Goal: Task Accomplishment & Management: Manage account settings

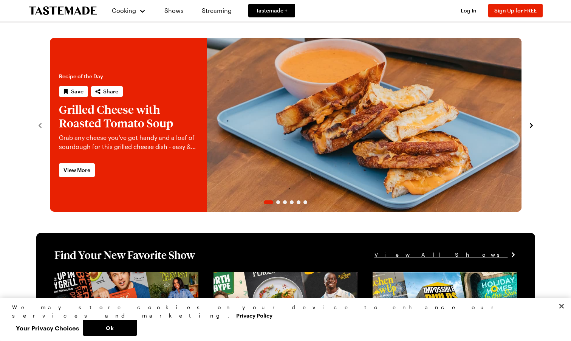
click at [530, 125] on icon "navigate to next item" at bounding box center [532, 126] width 8 height 8
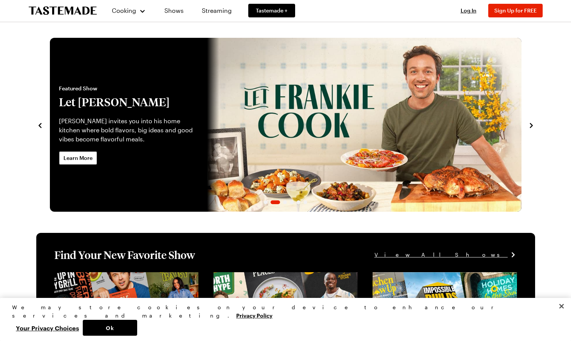
click at [39, 122] on icon "navigate to previous item" at bounding box center [40, 126] width 8 height 8
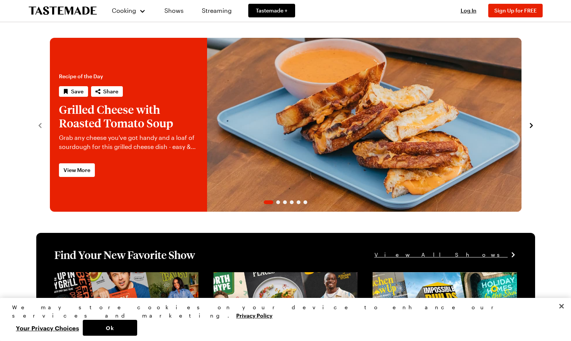
click at [50, 118] on link "Grilled Cheese with Roasted Tomato Soup" at bounding box center [50, 125] width 0 height 174
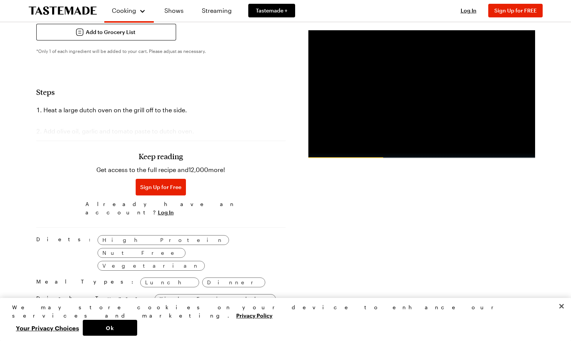
scroll to position [454, 0]
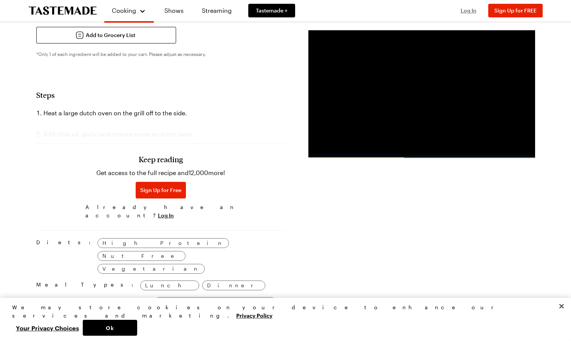
click at [475, 10] on span "Log In" at bounding box center [469, 10] width 16 height 6
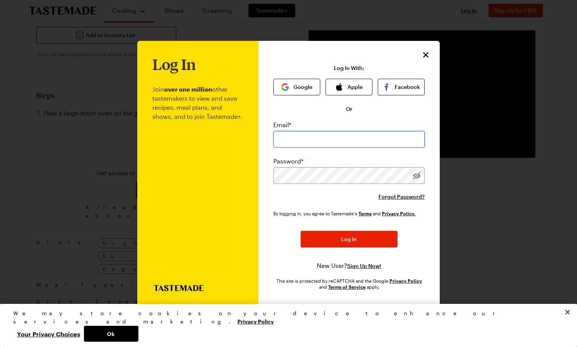
click at [349, 136] on input "email" at bounding box center [348, 139] width 151 height 17
type input "[EMAIL_ADDRESS][DOMAIN_NAME]"
click at [185, 137] on p "Join over one million other tastemakers to view and save recipes, meal plans, a…" at bounding box center [197, 179] width 91 height 212
click at [249, 168] on div "Log In Join over one million other tastemakers to view and save recipes, meal p…" at bounding box center [288, 173] width 302 height 265
click at [301, 231] on button "Log In" at bounding box center [349, 239] width 97 height 17
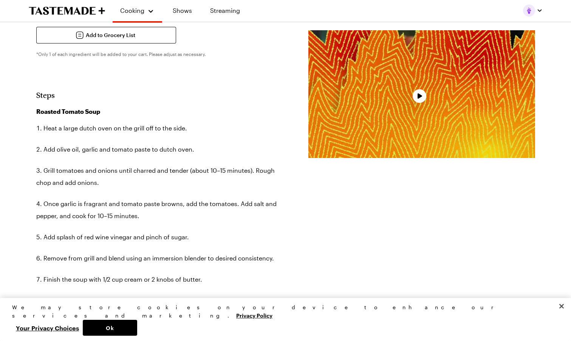
type textarea "x"
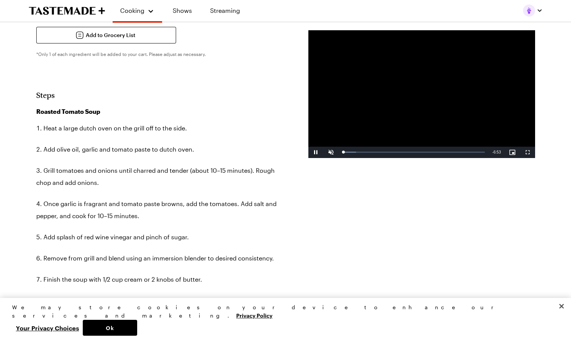
click at [530, 8] on img "button" at bounding box center [529, 11] width 12 height 12
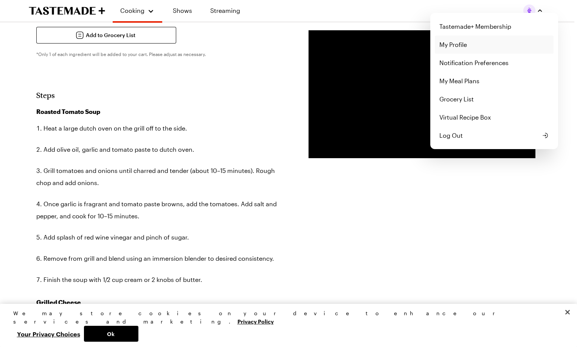
click at [479, 45] on link "My Profile" at bounding box center [494, 45] width 119 height 18
